Goal: Task Accomplishment & Management: Use online tool/utility

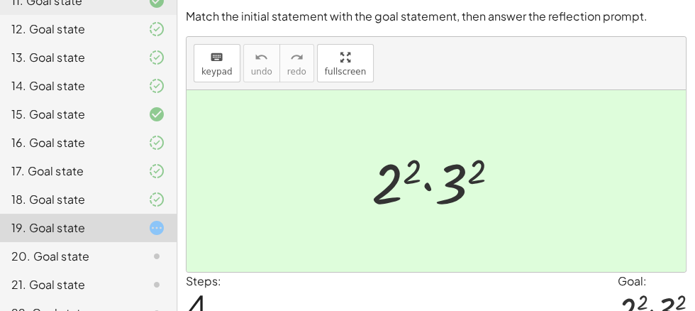
scroll to position [431, 0]
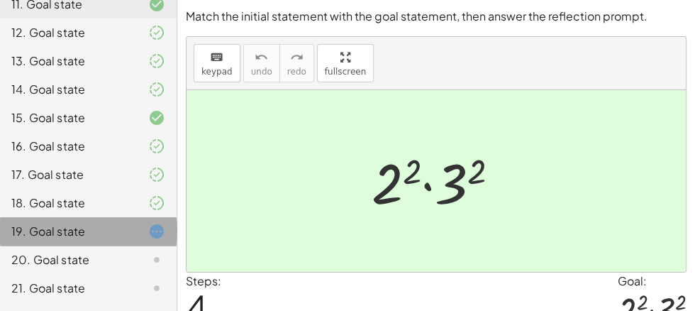
click at [145, 233] on div at bounding box center [146, 231] width 40 height 17
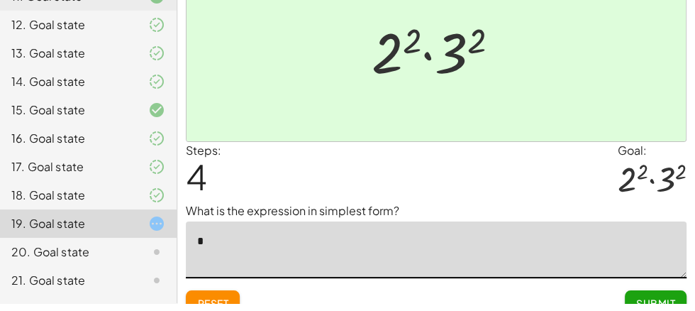
scroll to position [123, 0]
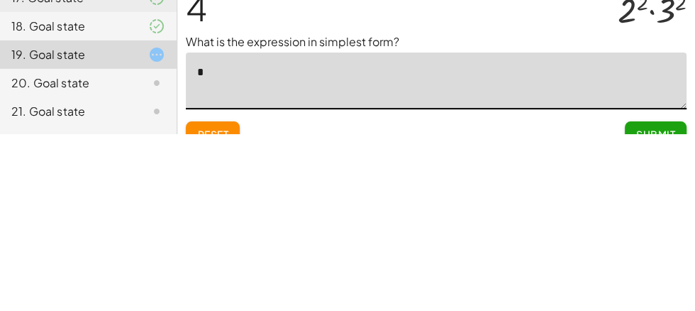
type textarea "**"
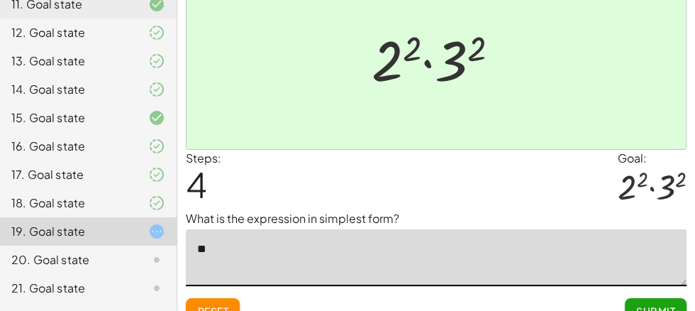
scroll to position [143, 0]
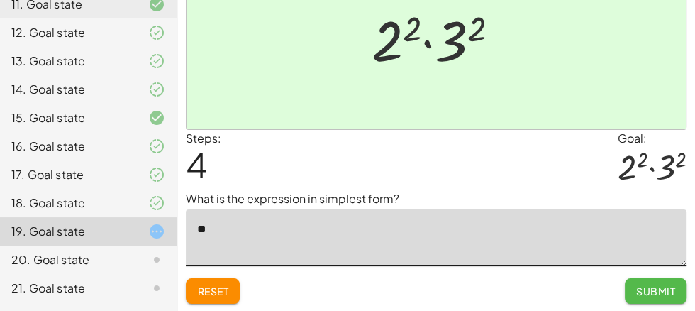
click at [650, 297] on button "Submit" at bounding box center [656, 291] width 62 height 26
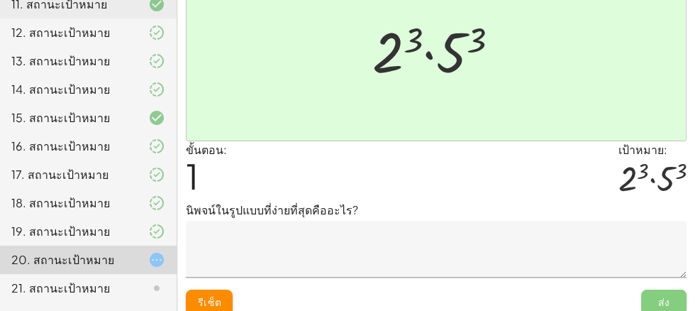
scroll to position [133, 0]
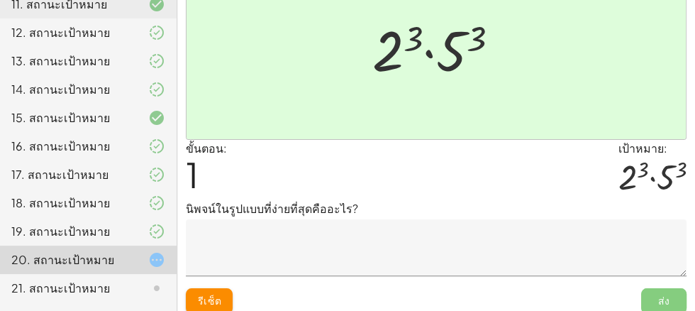
click at [468, 257] on textarea at bounding box center [436, 247] width 501 height 57
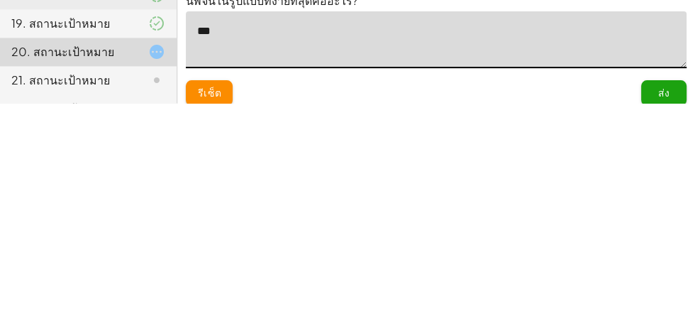
type textarea "****"
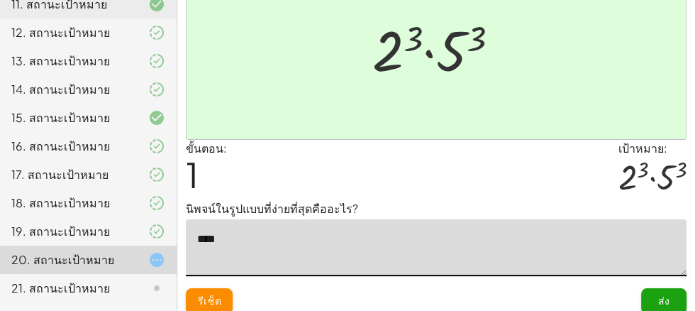
click at [664, 302] on font "ส่ง" at bounding box center [664, 300] width 12 height 13
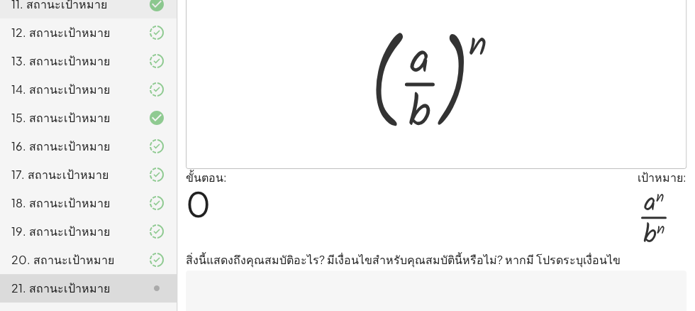
scroll to position [91, 0]
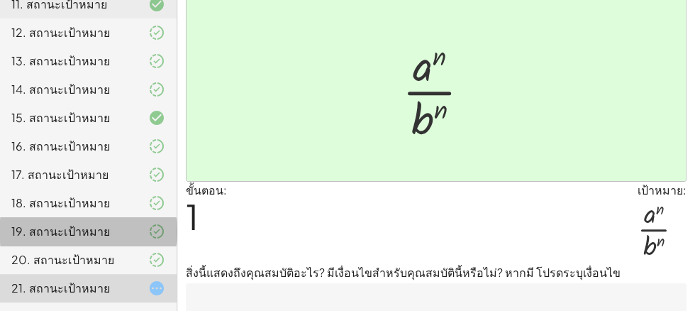
click at [54, 232] on font "19. สถานะเป้าหมาย" at bounding box center [60, 230] width 99 height 15
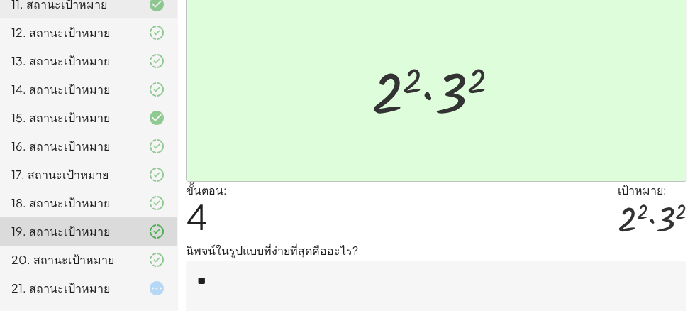
scroll to position [72, 0]
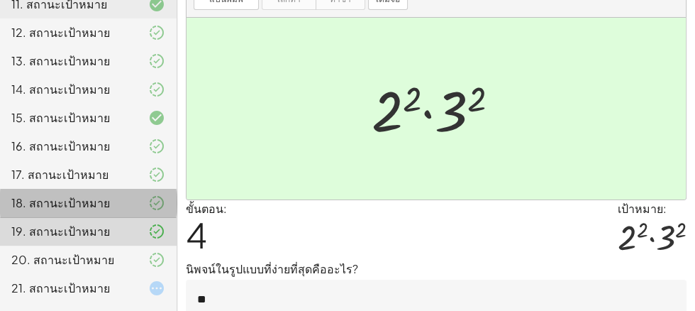
click at [45, 245] on div "18. สถานะเป้าหมาย" at bounding box center [88, 259] width 177 height 28
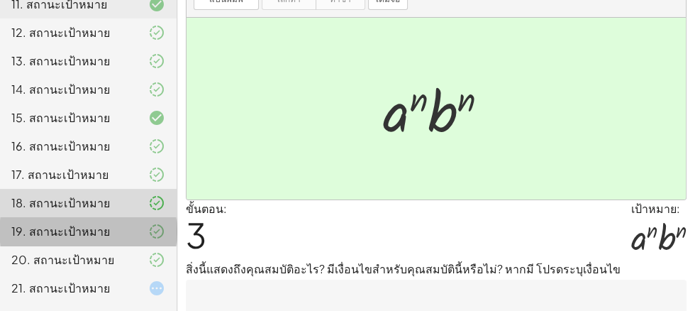
click at [67, 238] on div "19. สถานะเป้าหมาย" at bounding box center [68, 231] width 114 height 17
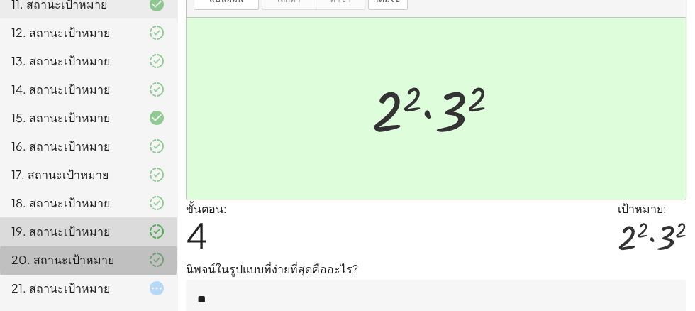
click at [59, 265] on font "20. สถานะเป้าหมาย" at bounding box center [62, 259] width 103 height 15
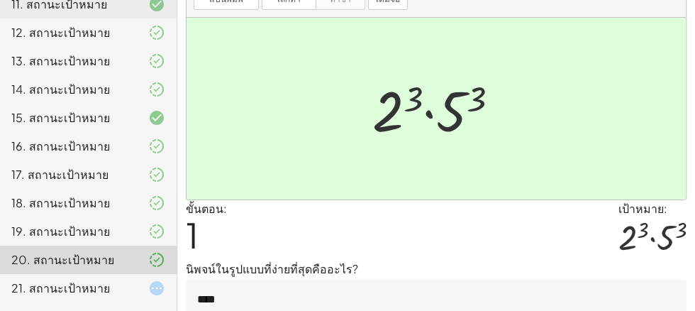
click at [114, 280] on div "21. สถานะเป้าหมาย" at bounding box center [68, 287] width 114 height 17
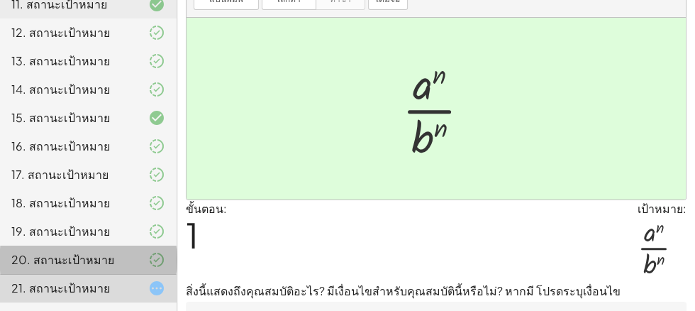
click at [137, 260] on div at bounding box center [146, 259] width 40 height 17
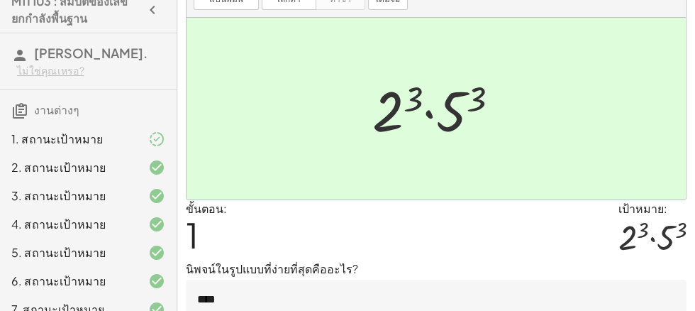
scroll to position [0, 0]
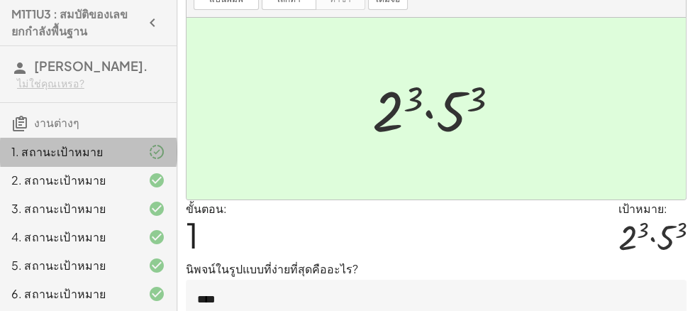
click at [176, 194] on div "1. สถานะเป้าหมาย" at bounding box center [88, 208] width 177 height 28
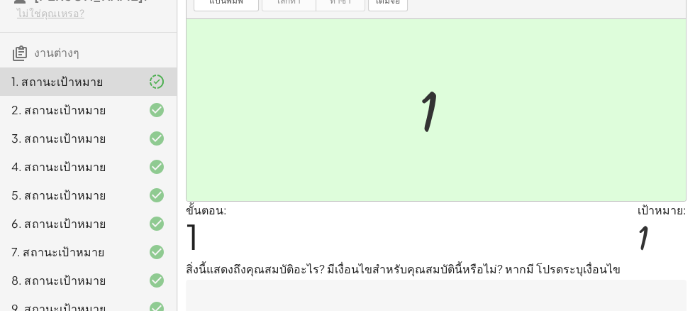
scroll to position [182, 0]
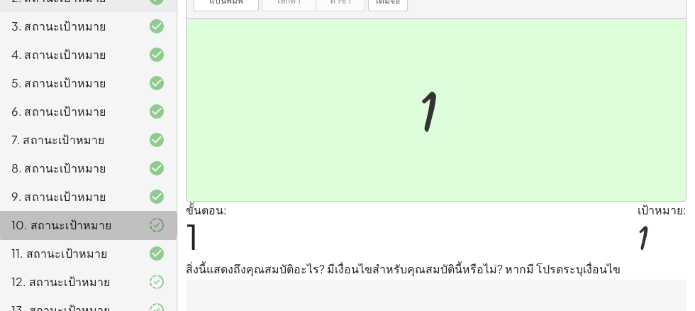
click at [145, 223] on div at bounding box center [146, 224] width 40 height 17
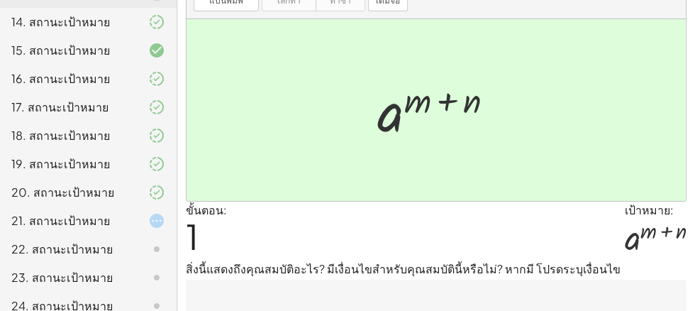
scroll to position [486, 0]
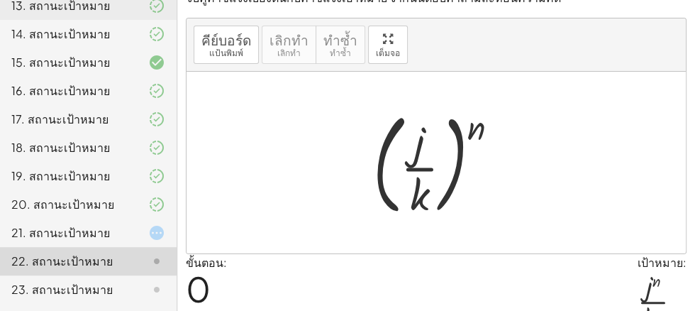
click at [143, 229] on div at bounding box center [146, 232] width 40 height 17
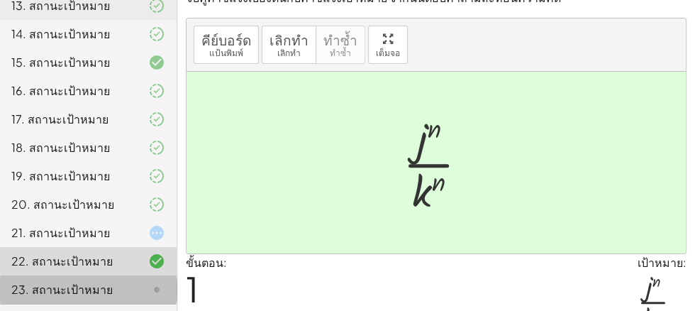
click at [140, 289] on div at bounding box center [146, 289] width 40 height 17
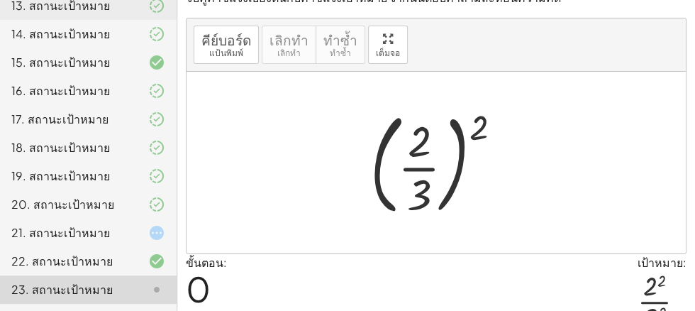
click at [138, 267] on div at bounding box center [146, 260] width 40 height 17
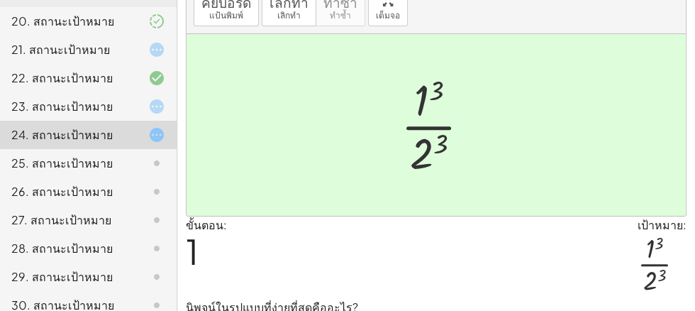
scroll to position [63, 0]
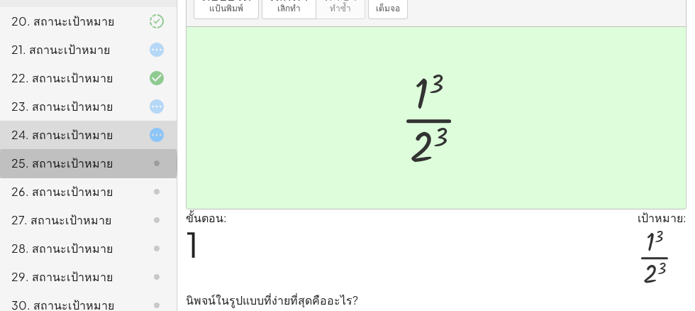
click at [172, 206] on div "25. สถานะเป้าหมาย" at bounding box center [88, 220] width 177 height 28
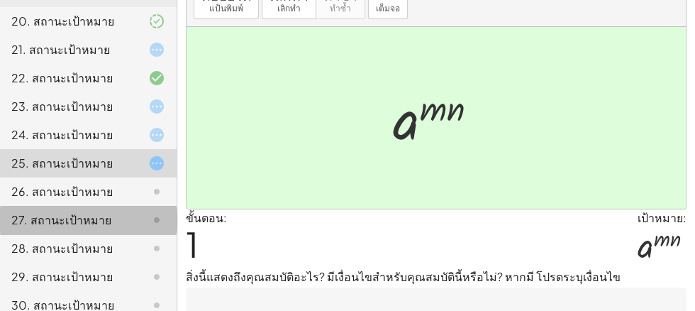
click at [142, 262] on div "27. สถานะเป้าหมาย" at bounding box center [88, 276] width 177 height 28
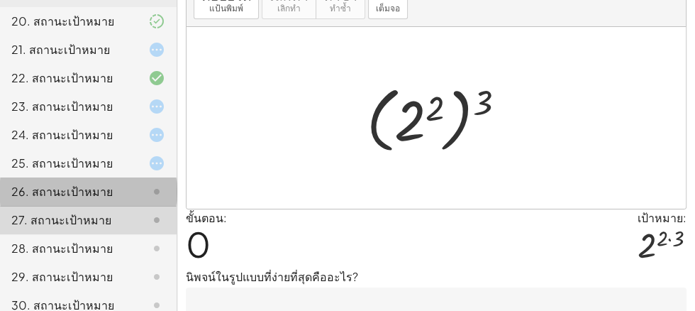
click at [143, 185] on div at bounding box center [146, 191] width 40 height 17
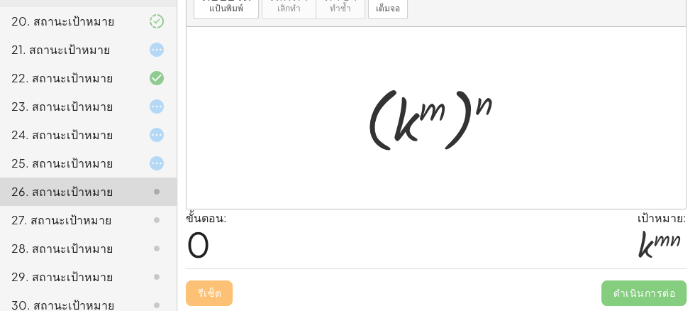
scroll to position [0, 0]
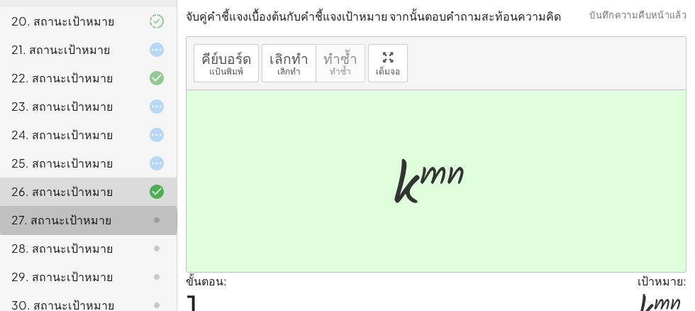
click at [165, 222] on icon at bounding box center [156, 219] width 17 height 17
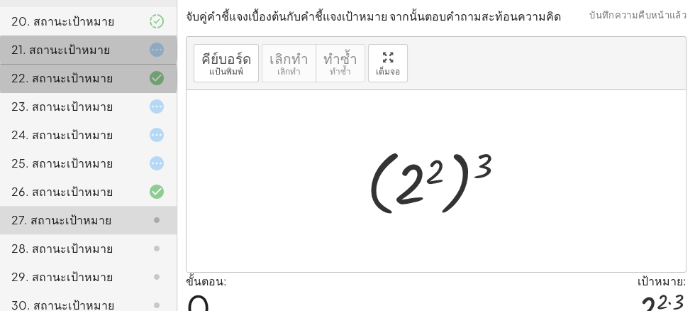
click at [59, 92] on div "21. สถานะเป้าหมาย" at bounding box center [88, 106] width 177 height 28
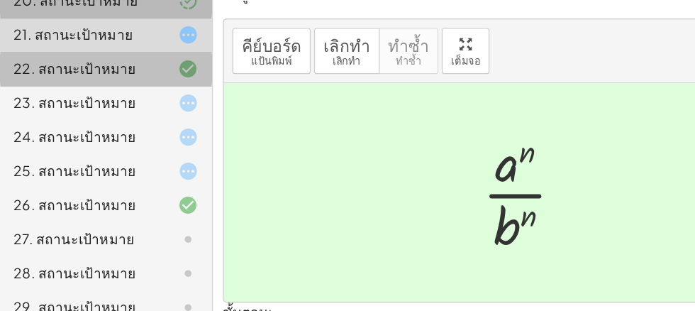
click at [102, 38] on div "21. สถานะเป้าหมาย" at bounding box center [88, 49] width 177 height 28
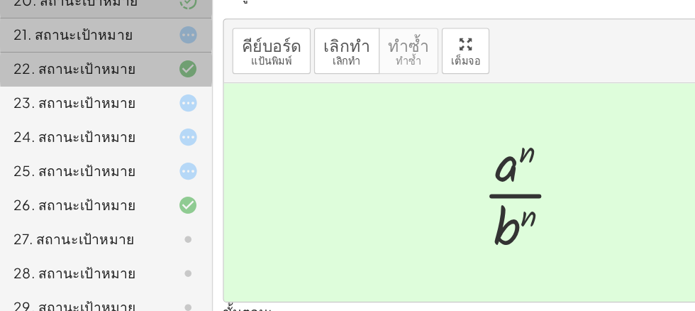
click at [104, 92] on div "21. สถานะเป้าหมาย" at bounding box center [88, 106] width 177 height 28
